Goal: Task Accomplishment & Management: Manage account settings

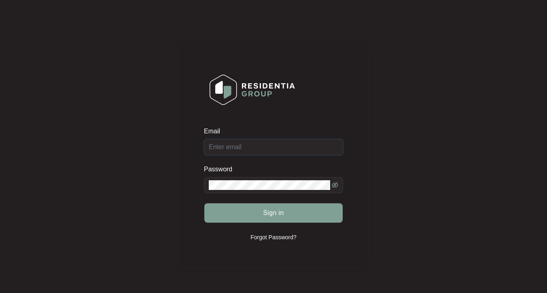
type input "[PERSON_NAME][EMAIL_ADDRESS][PERSON_NAME][DOMAIN_NAME]"
click at [276, 213] on button "Sign in" at bounding box center [273, 212] width 138 height 19
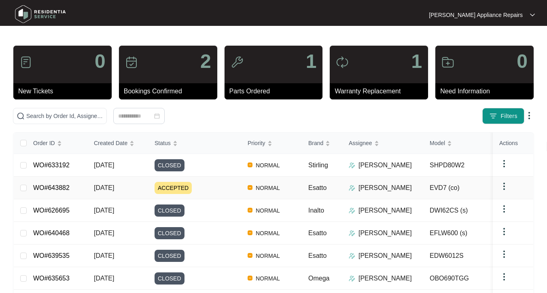
click at [84, 189] on td "WO#643882" at bounding box center [57, 188] width 61 height 23
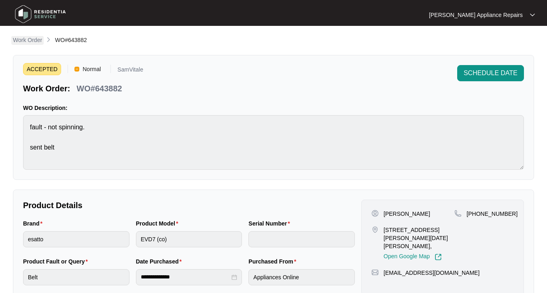
click at [26, 41] on p "Work Order" at bounding box center [27, 40] width 29 height 8
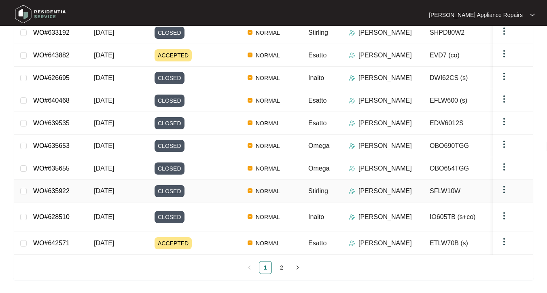
scroll to position [132, 0]
click at [114, 241] on span "[DATE]" at bounding box center [104, 243] width 20 height 7
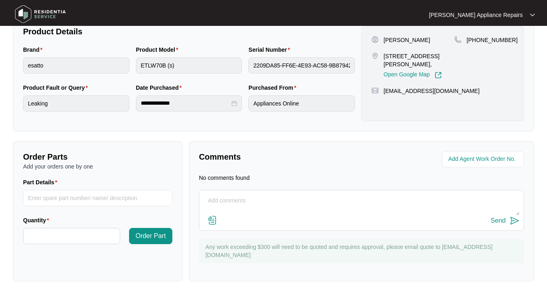
scroll to position [169, 0]
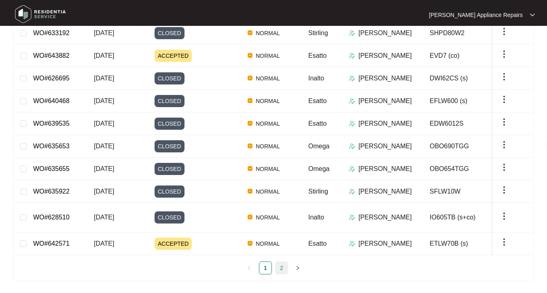
click at [282, 266] on link "2" at bounding box center [281, 268] width 12 height 12
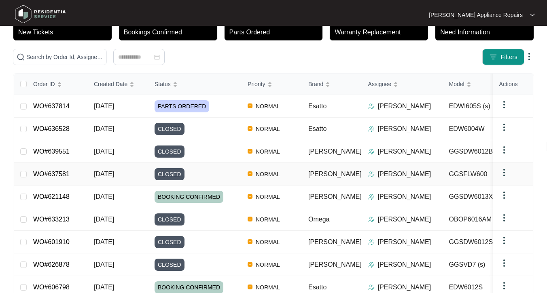
scroll to position [60, 0]
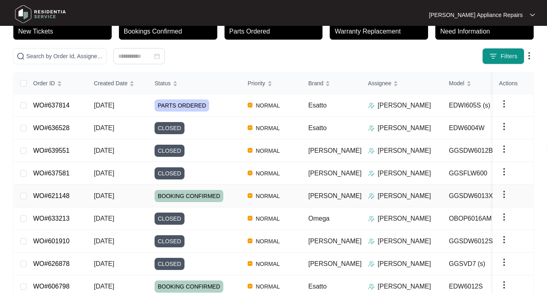
click at [114, 193] on span "[DATE]" at bounding box center [104, 196] width 20 height 7
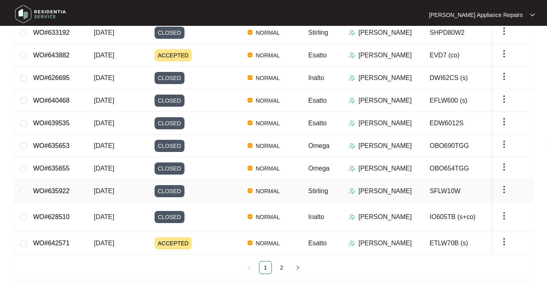
scroll to position [132, 0]
click at [110, 240] on span "[DATE]" at bounding box center [104, 243] width 20 height 7
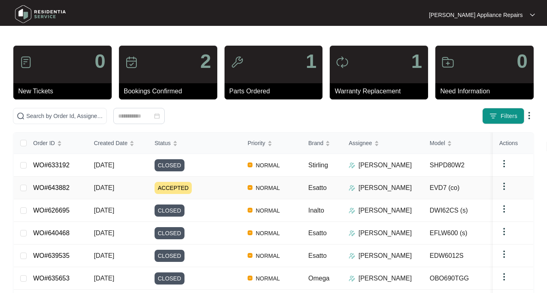
click at [114, 185] on span "[DATE]" at bounding box center [104, 187] width 20 height 7
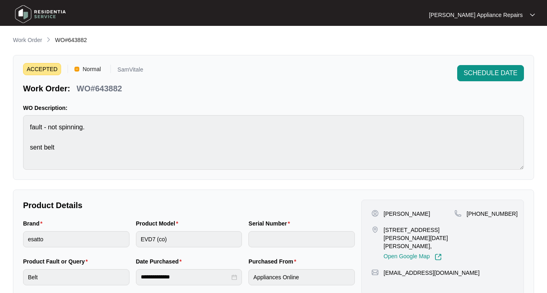
click at [124, 185] on div "**********" at bounding box center [273, 284] width 521 height 496
click at [37, 42] on p "Work Order" at bounding box center [27, 40] width 29 height 8
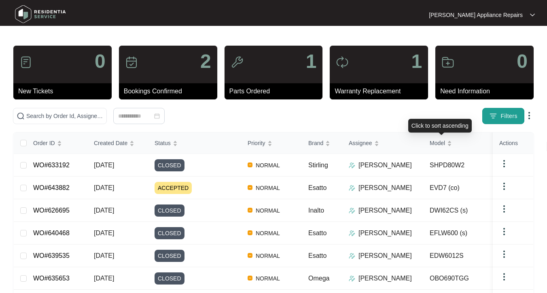
click at [489, 117] on img "button" at bounding box center [493, 116] width 8 height 8
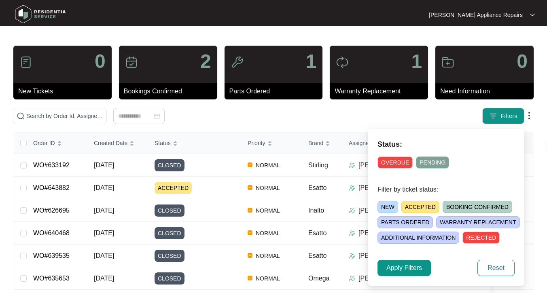
click at [467, 208] on span "BOOKING CONFIRMED" at bounding box center [477, 207] width 70 height 12
click at [404, 269] on span "Apply Filters" at bounding box center [404, 268] width 36 height 10
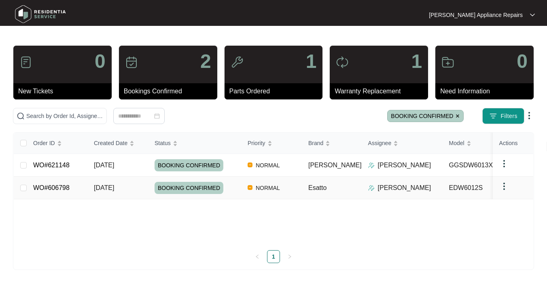
click at [303, 189] on td "Esatto" at bounding box center [332, 188] width 60 height 23
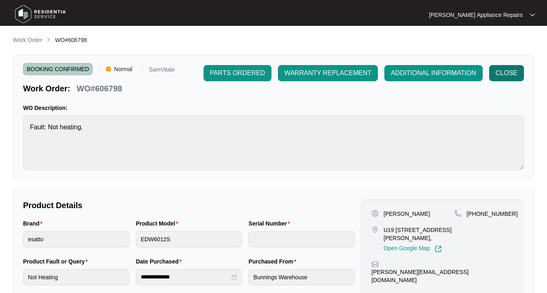
click at [509, 73] on span "CLOSE" at bounding box center [506, 73] width 22 height 10
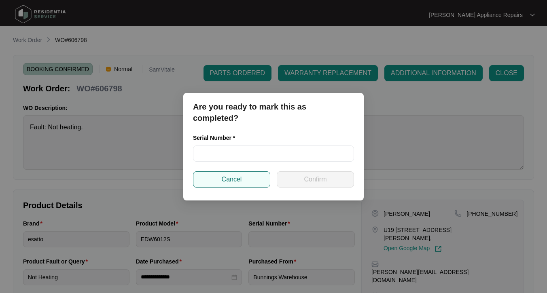
click at [249, 182] on button "Cancel" at bounding box center [231, 179] width 77 height 16
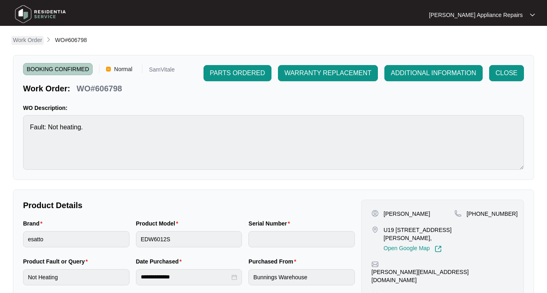
click at [33, 43] on p "Work Order" at bounding box center [27, 40] width 29 height 8
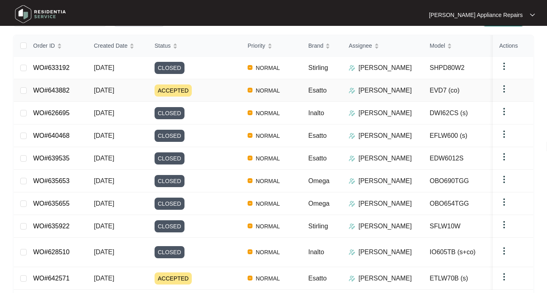
scroll to position [114, 0]
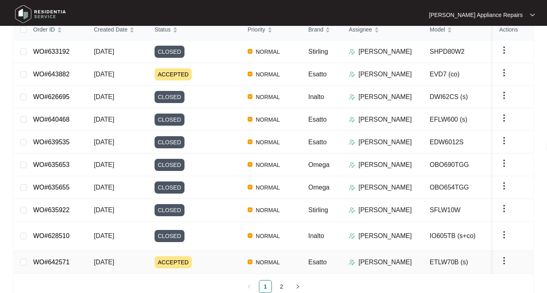
click at [104, 259] on span "[DATE]" at bounding box center [104, 262] width 20 height 7
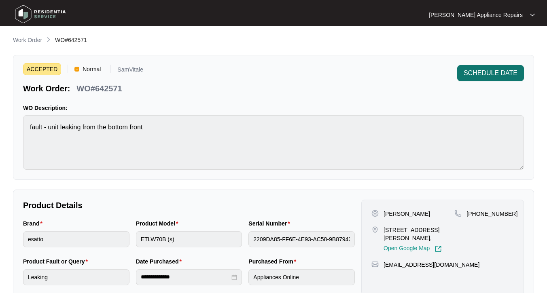
click at [493, 68] on button "SCHEDULE DATE" at bounding box center [490, 73] width 67 height 16
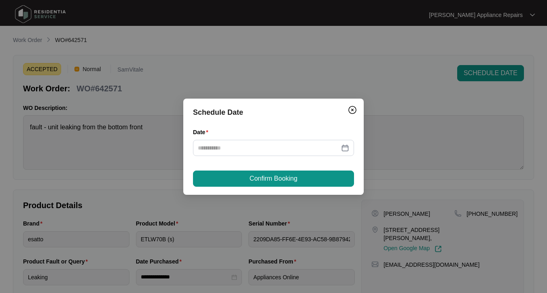
click at [252, 139] on div "Date" at bounding box center [273, 134] width 161 height 12
click at [246, 150] on input "Date" at bounding box center [269, 148] width 142 height 9
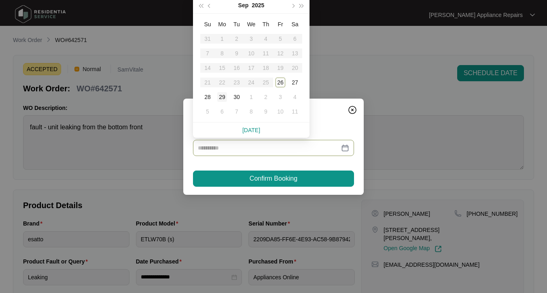
type input "**********"
click at [223, 95] on div "29" at bounding box center [222, 97] width 10 height 10
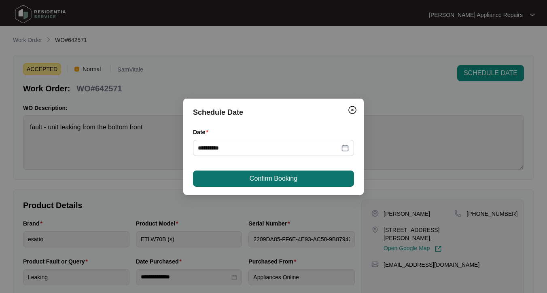
click at [276, 180] on span "Confirm Booking" at bounding box center [274, 179] width 48 height 10
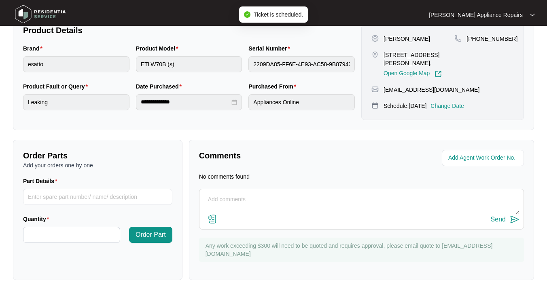
scroll to position [175, 0]
click at [343, 196] on textarea at bounding box center [361, 204] width 316 height 21
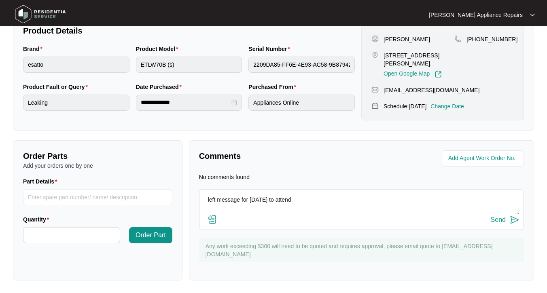
type textarea "left message for [DATE] to attend"
click at [507, 218] on button "Send" at bounding box center [505, 220] width 29 height 11
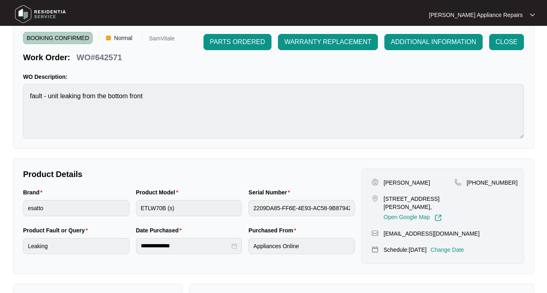
scroll to position [59, 0]
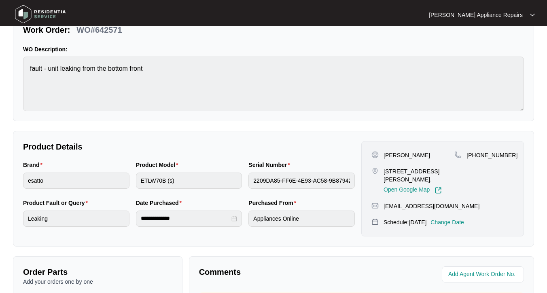
click at [461, 225] on p "Change Date" at bounding box center [447, 222] width 34 height 8
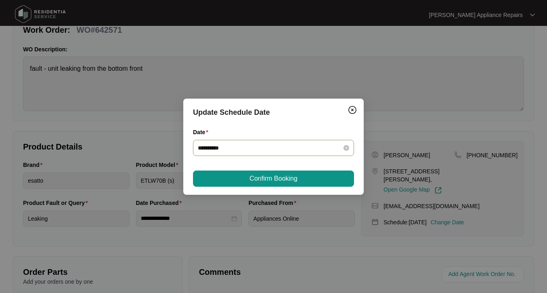
click at [251, 149] on input "**********" at bounding box center [269, 148] width 142 height 9
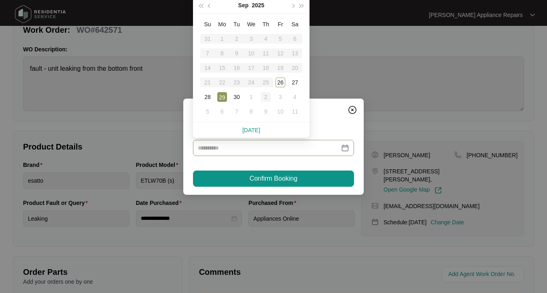
type input "**********"
click at [266, 97] on div "2" at bounding box center [266, 97] width 10 height 10
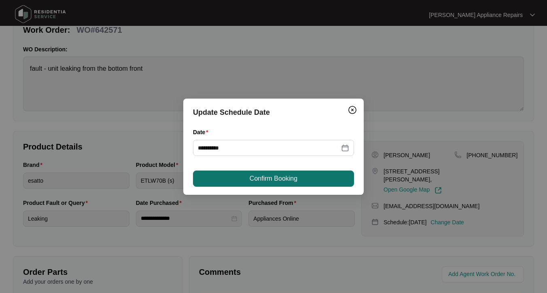
click at [274, 182] on span "Confirm Booking" at bounding box center [274, 179] width 48 height 10
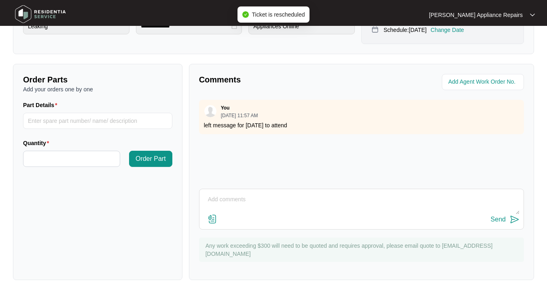
scroll to position [251, 0]
click at [300, 197] on textarea at bounding box center [361, 204] width 316 height 21
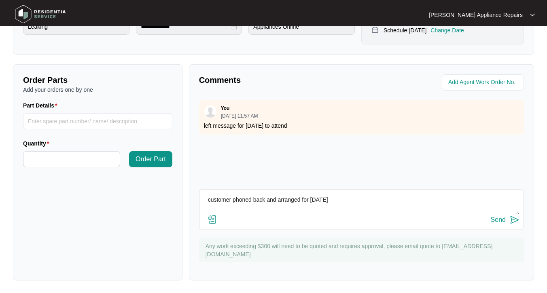
type textarea "customer phoned back and arranged for [DATE]"
drag, startPoint x: 300, startPoint y: 197, endPoint x: 494, endPoint y: 218, distance: 194.8
click at [494, 218] on div "Send" at bounding box center [498, 219] width 15 height 7
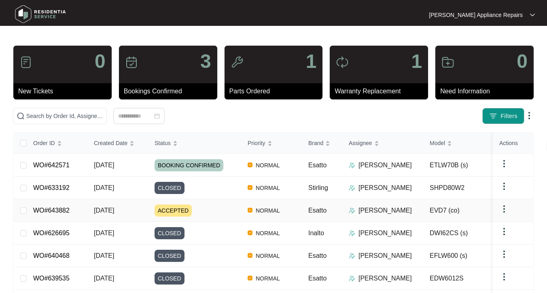
click at [114, 211] on span "[DATE]" at bounding box center [104, 210] width 20 height 7
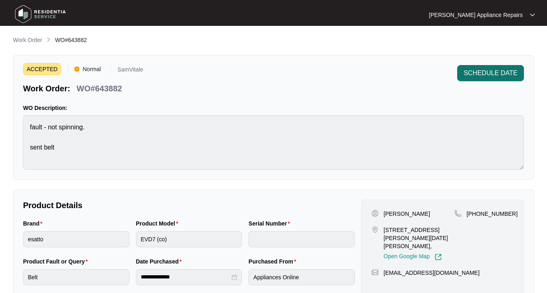
click at [482, 75] on span "SCHEDULE DATE" at bounding box center [490, 73] width 54 height 10
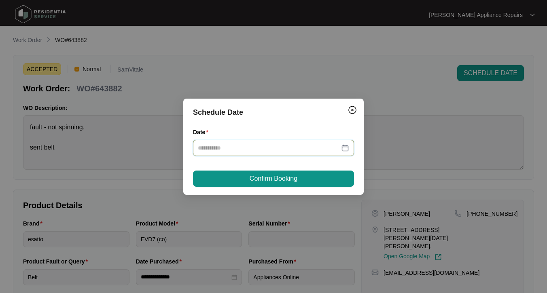
click at [285, 151] on input "Date" at bounding box center [269, 148] width 142 height 9
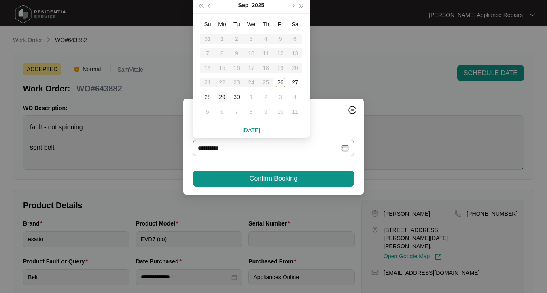
type input "**********"
click at [221, 97] on div "29" at bounding box center [222, 97] width 10 height 10
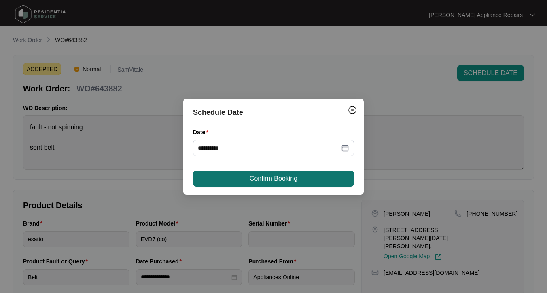
click at [262, 179] on span "Confirm Booking" at bounding box center [274, 179] width 48 height 10
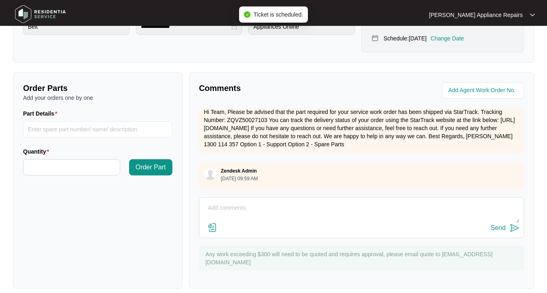
scroll to position [22, 0]
click at [344, 208] on textarea at bounding box center [361, 212] width 316 height 21
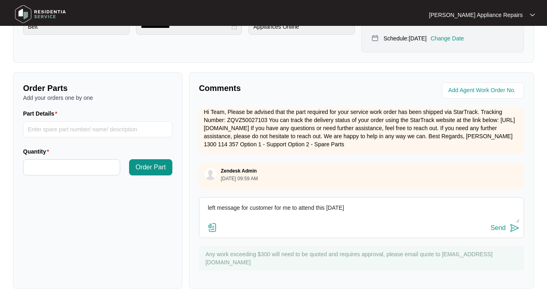
type textarea "left message for customer for me to attend this [DATE]"
click at [502, 224] on div "Send" at bounding box center [498, 227] width 15 height 7
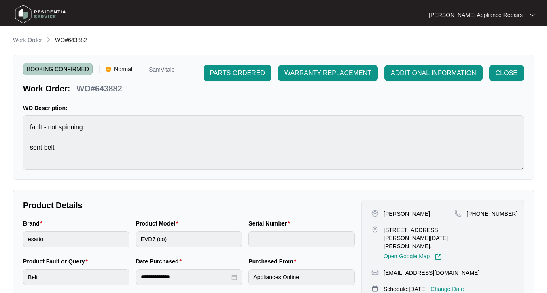
scroll to position [0, 0]
